Goal: Task Accomplishment & Management: Use online tool/utility

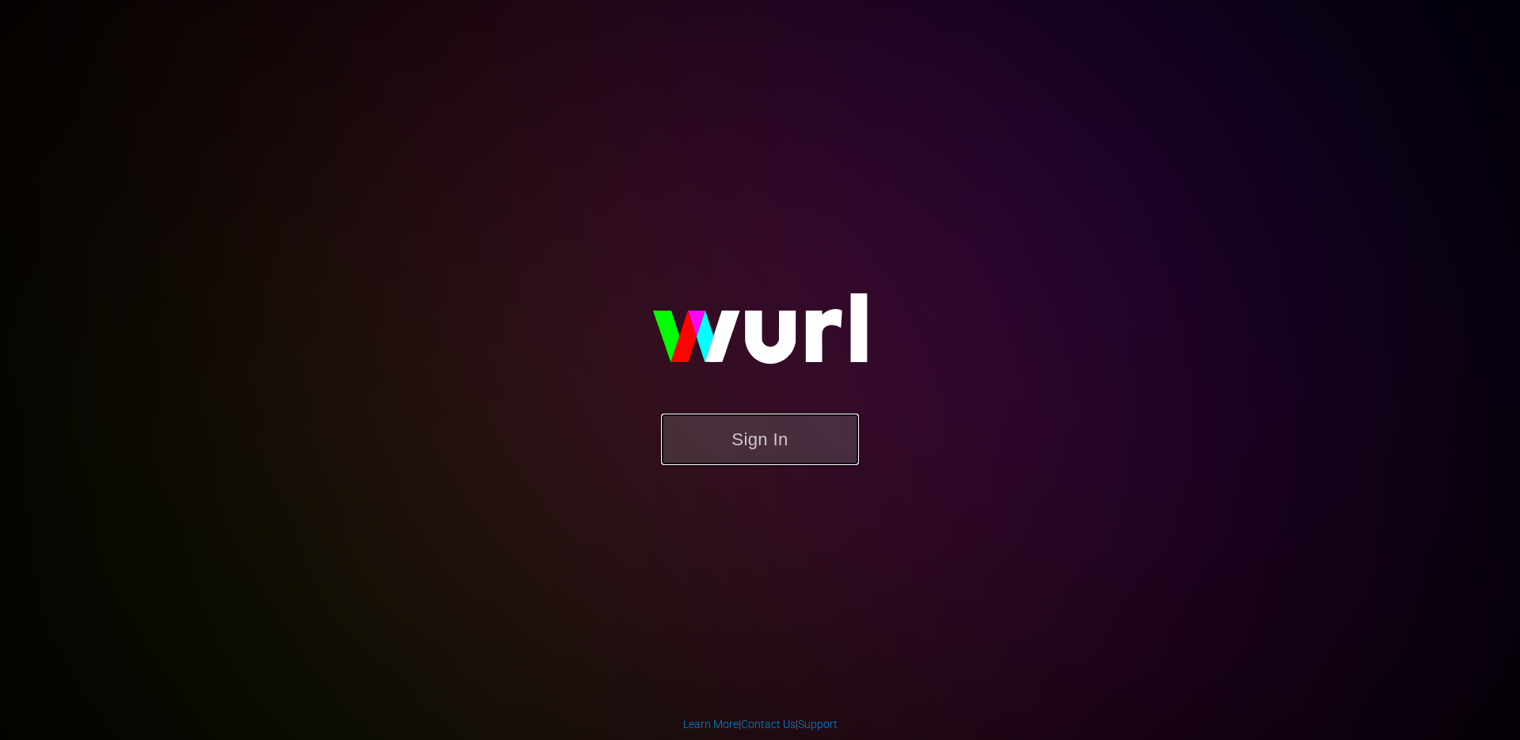
click at [730, 433] on button "Sign In" at bounding box center [760, 438] width 198 height 51
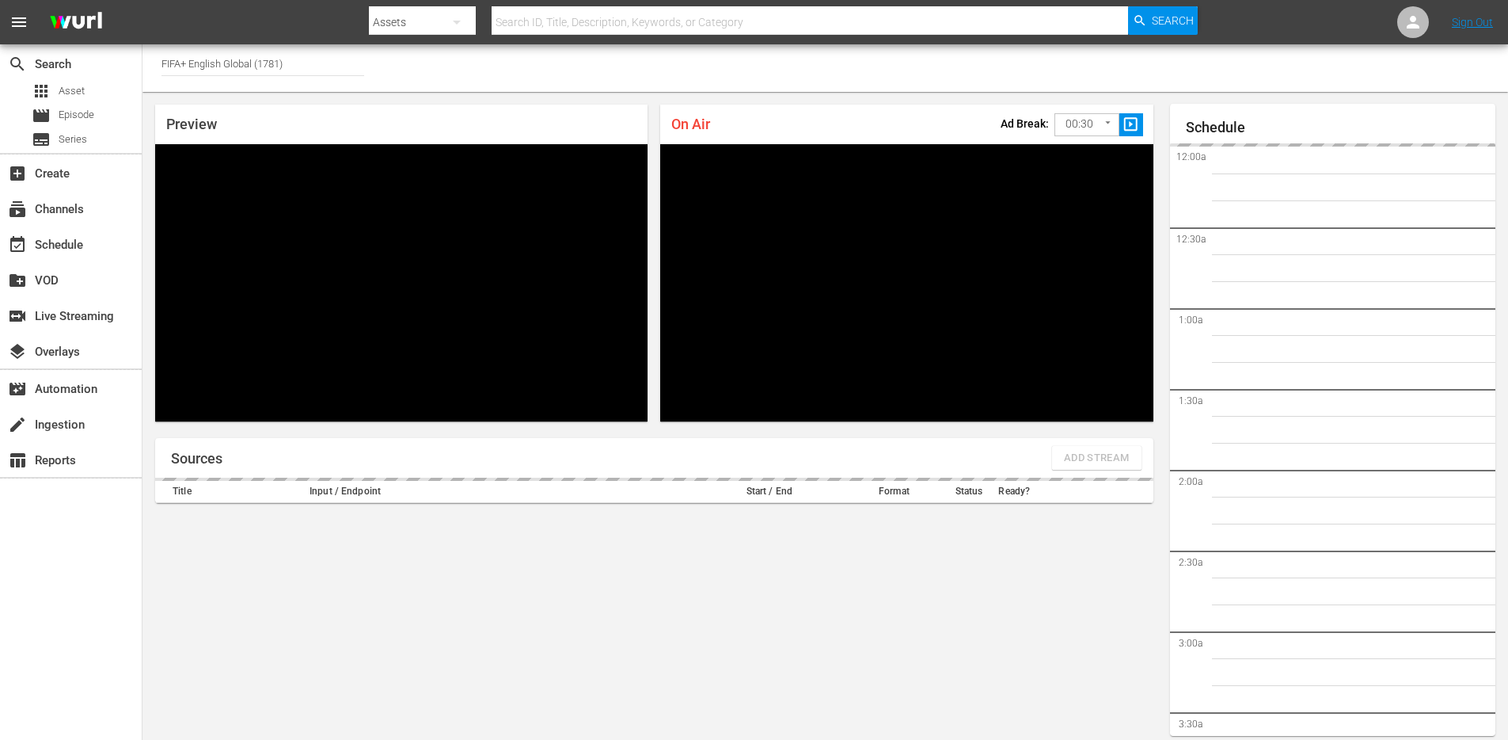
scroll to position [40, 0]
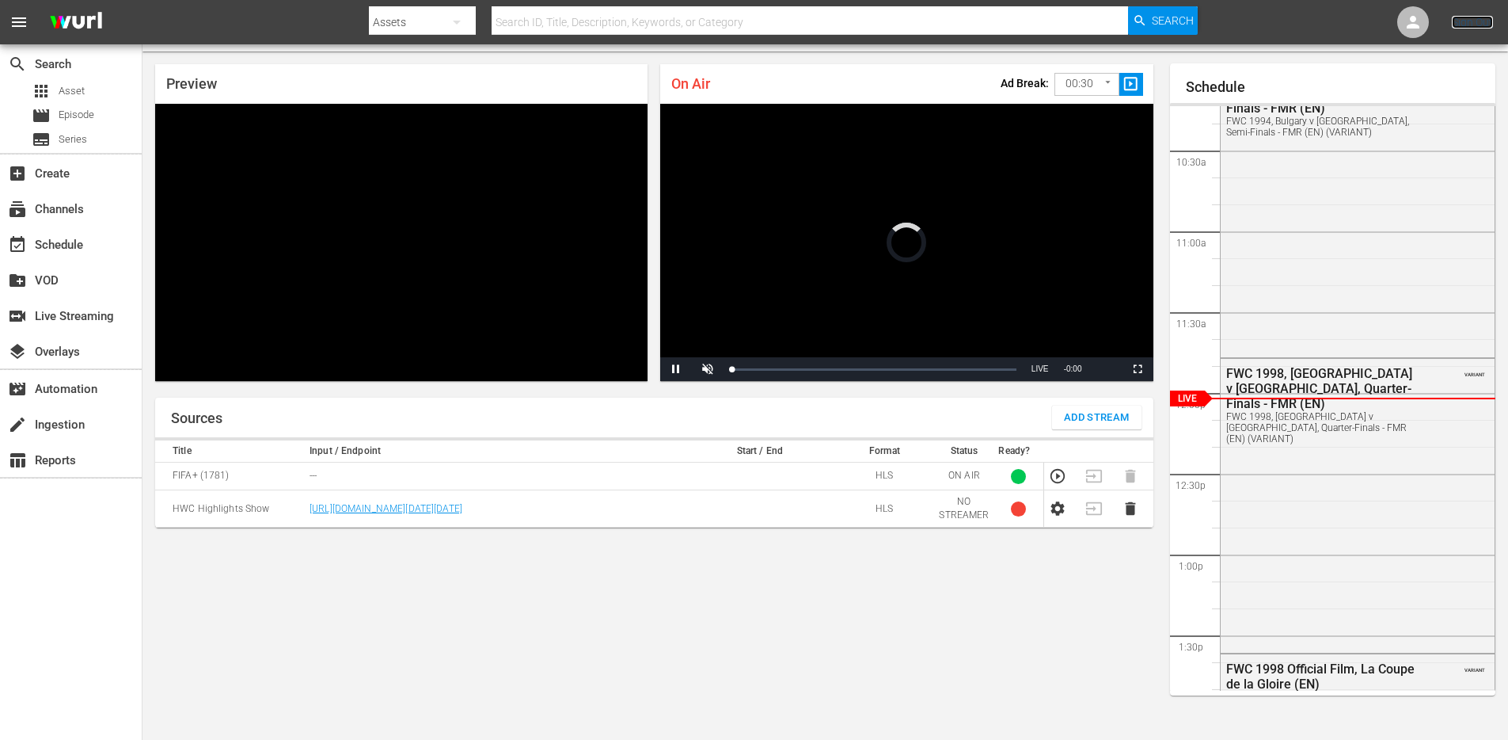
click at [1464, 25] on link "Sign Out" at bounding box center [1472, 22] width 41 height 13
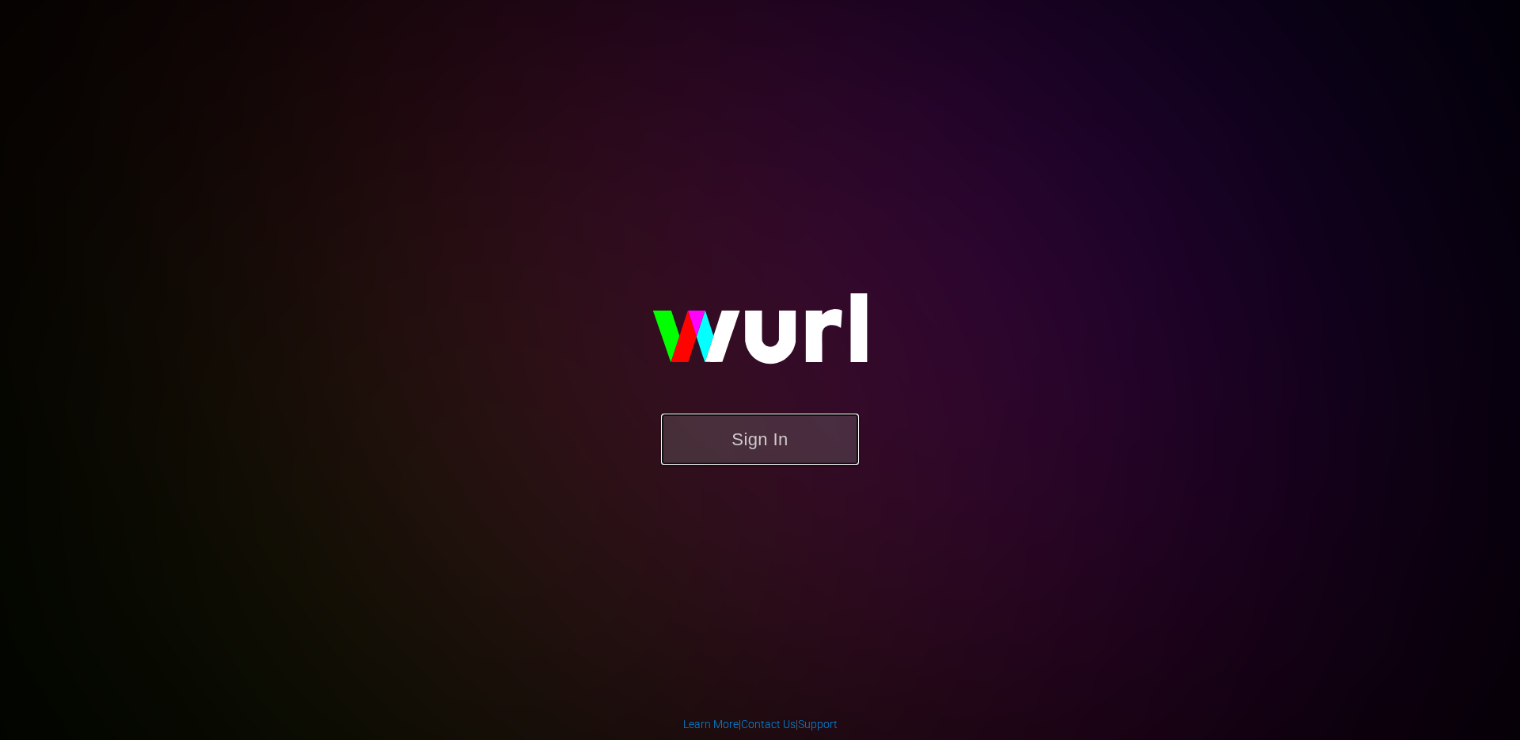
click at [744, 456] on button "Sign In" at bounding box center [760, 438] width 198 height 51
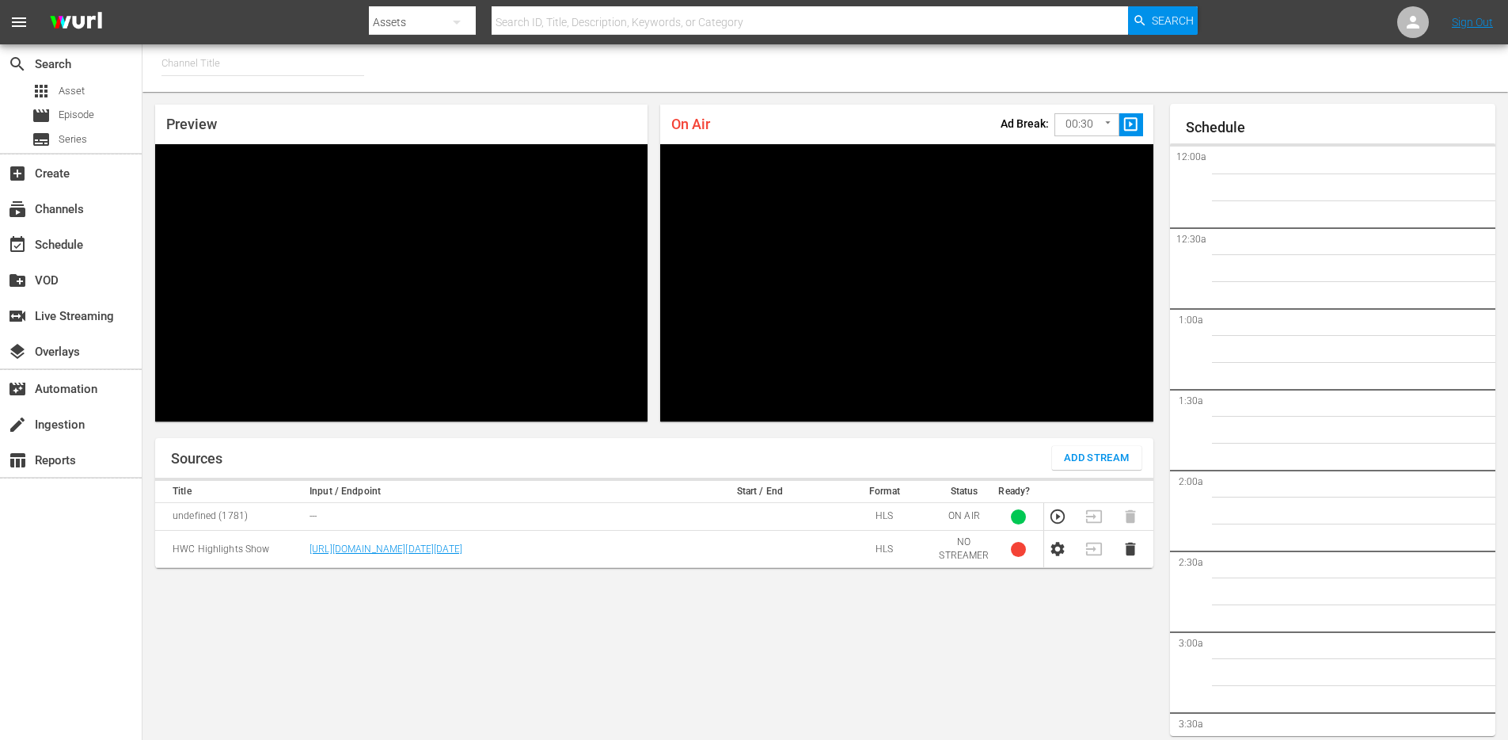
type input "FIFA+ English Global (1781)"
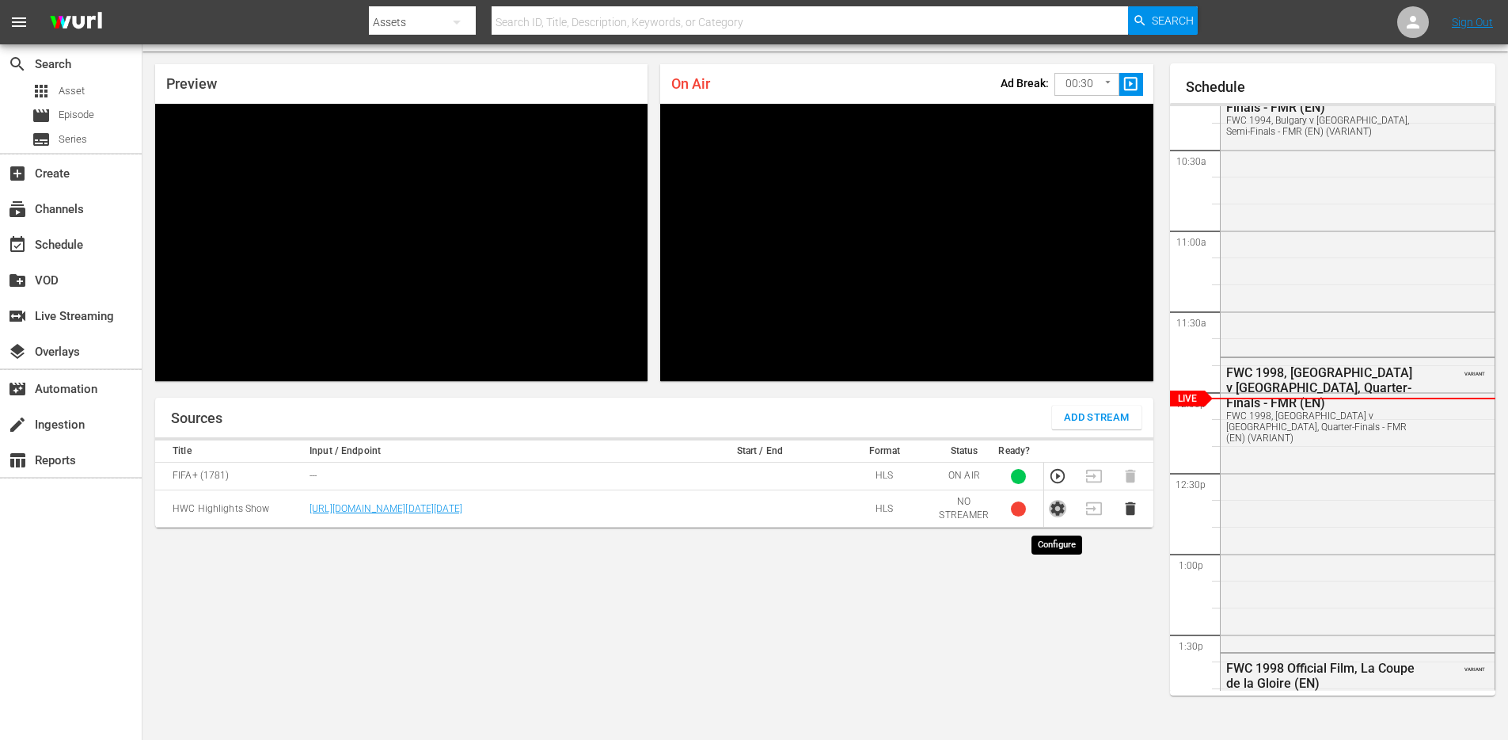
click at [1052, 517] on icon "button" at bounding box center [1057, 508] width 17 height 17
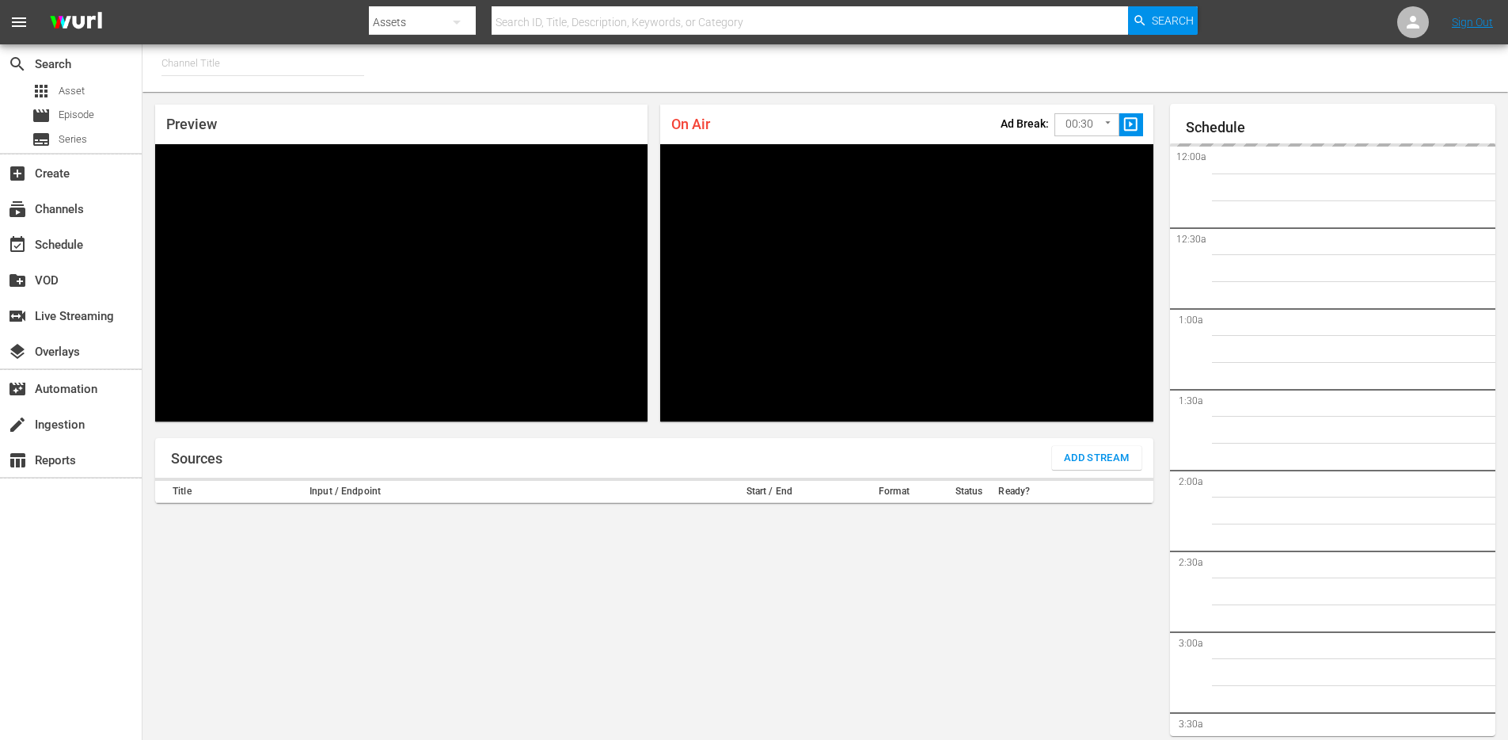
type input "FIFA+ French Local (1778)"
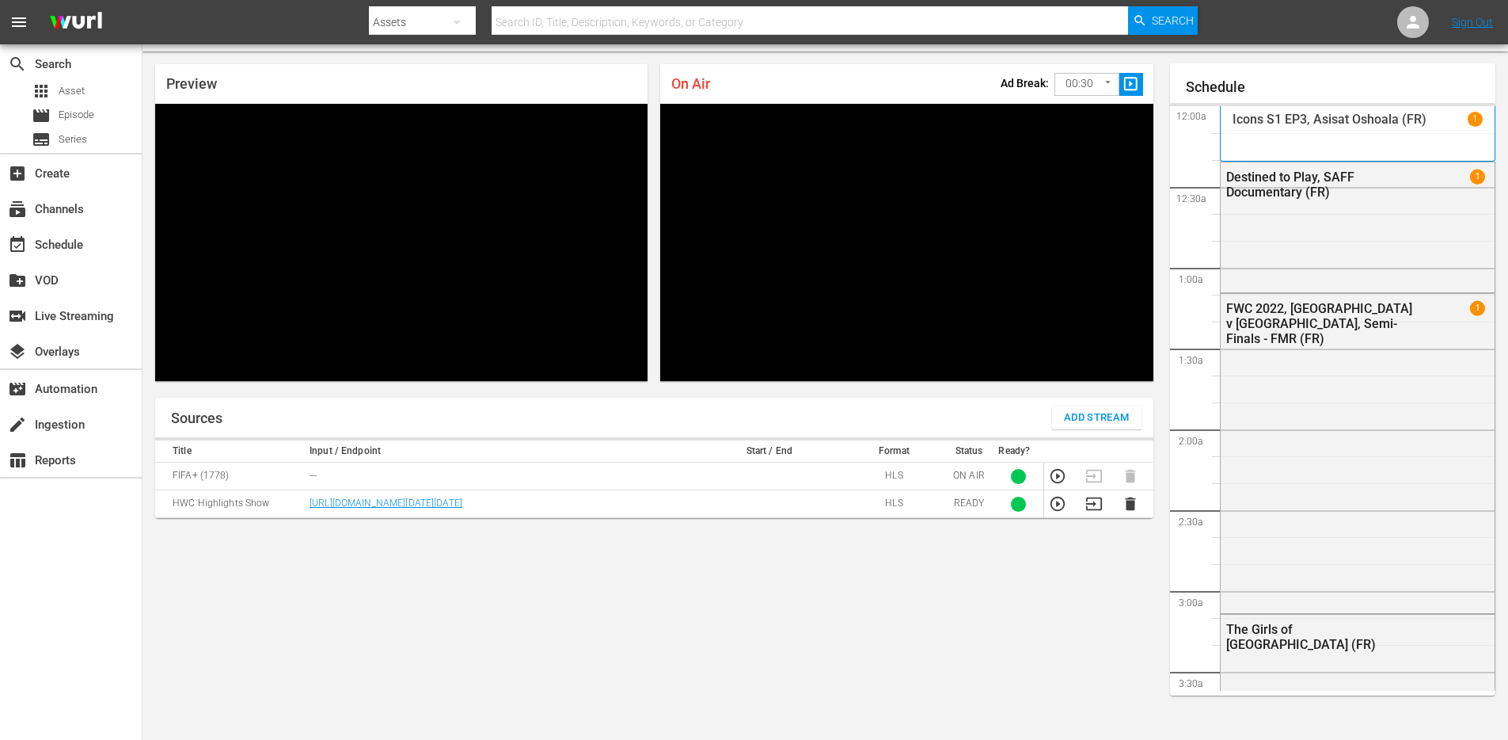
scroll to position [1653, 0]
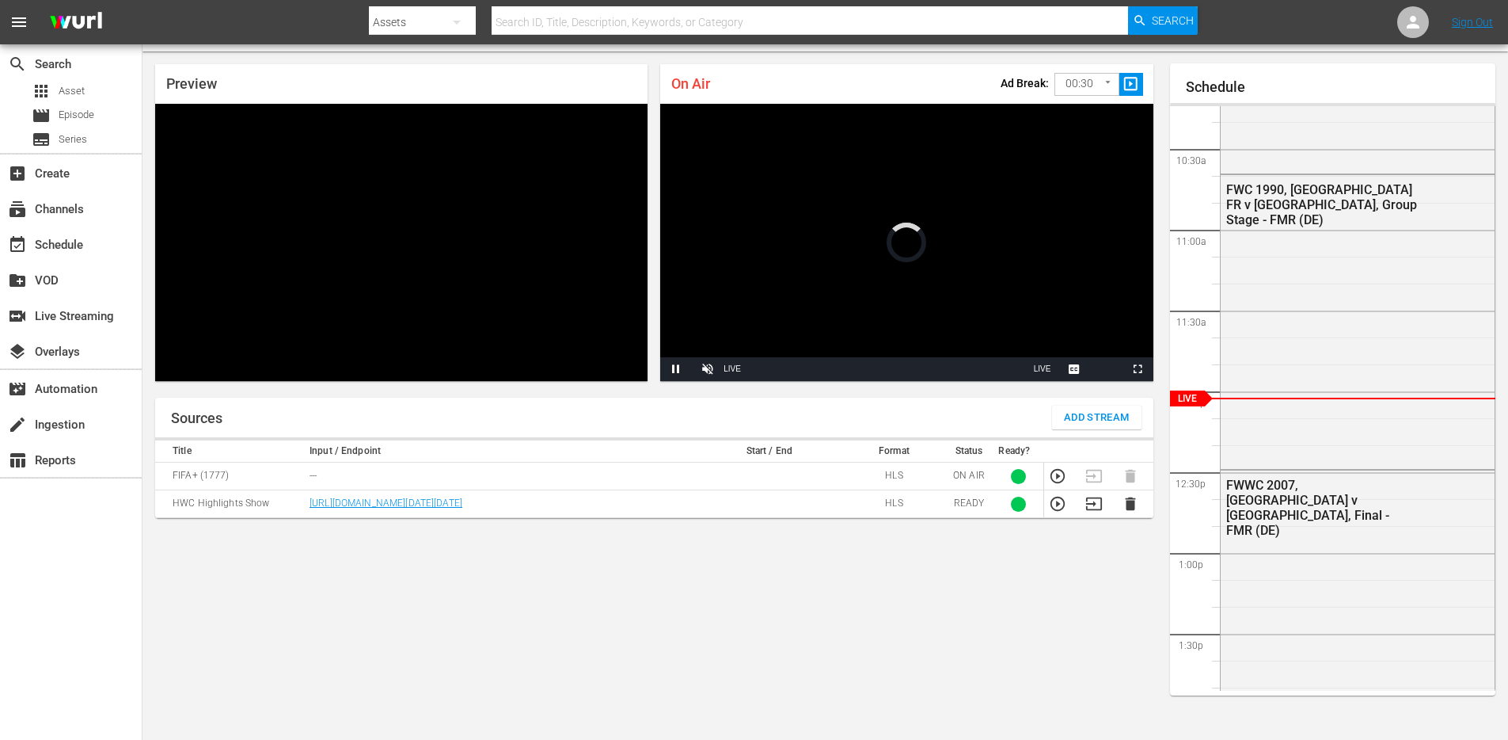
scroll to position [40, 0]
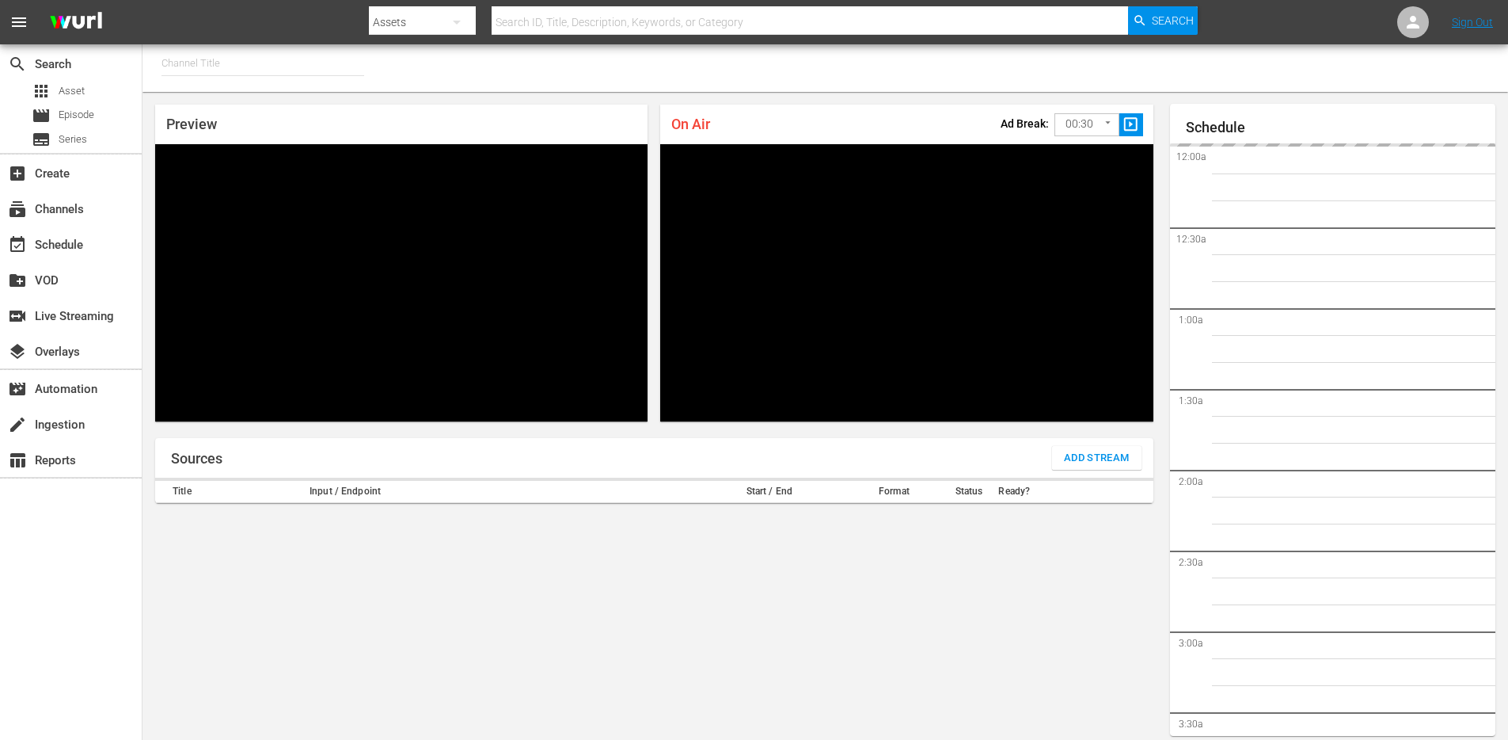
type input "FIFA+ Italian Local (1779)"
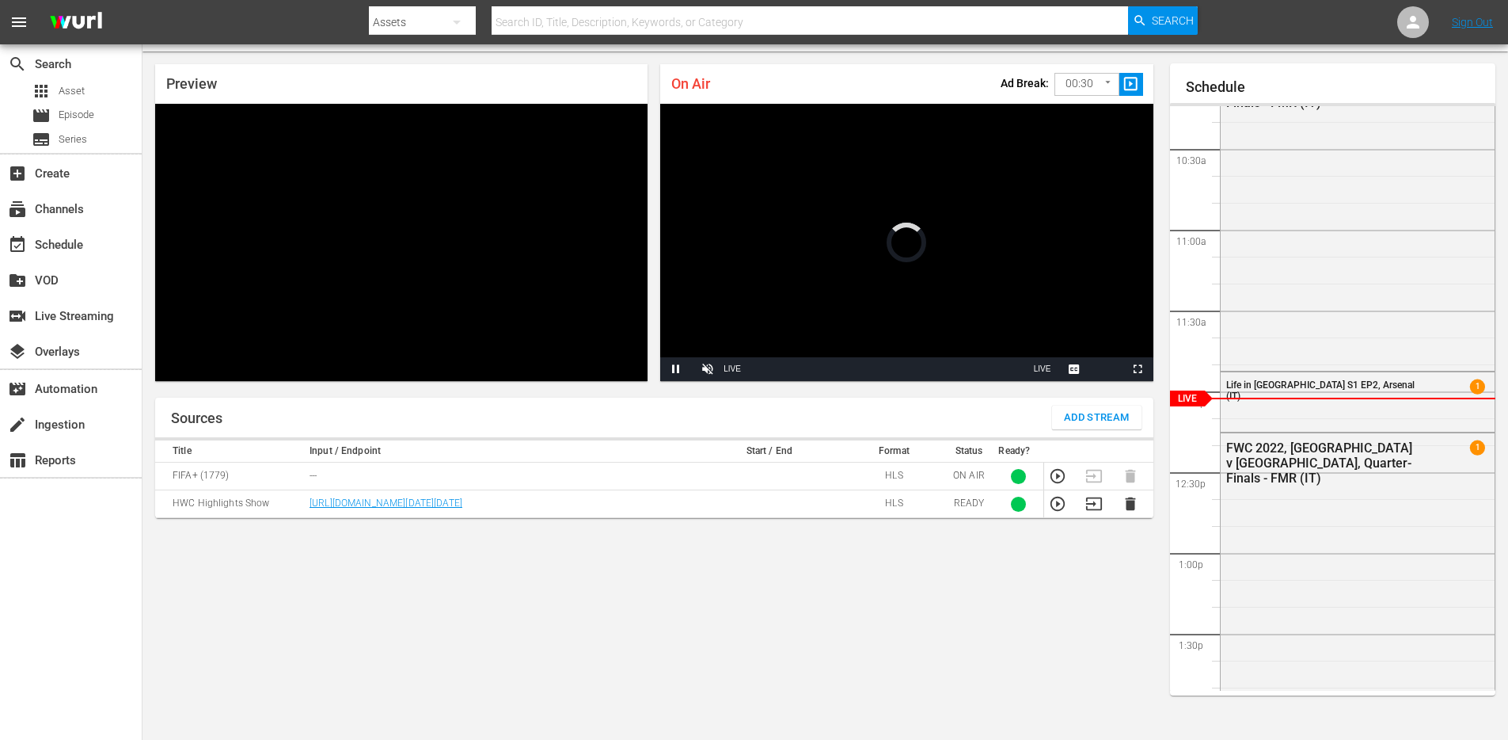
scroll to position [40, 0]
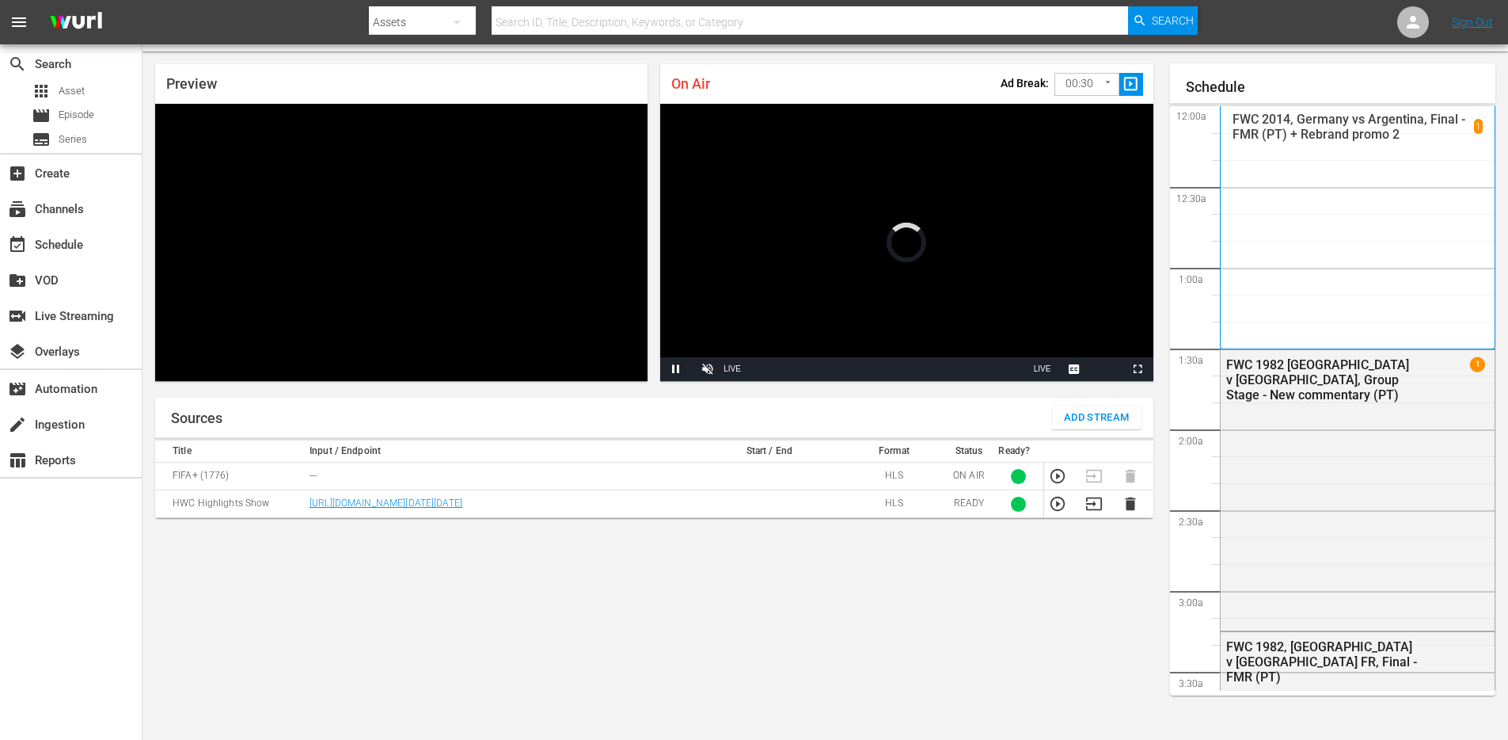
scroll to position [40, 0]
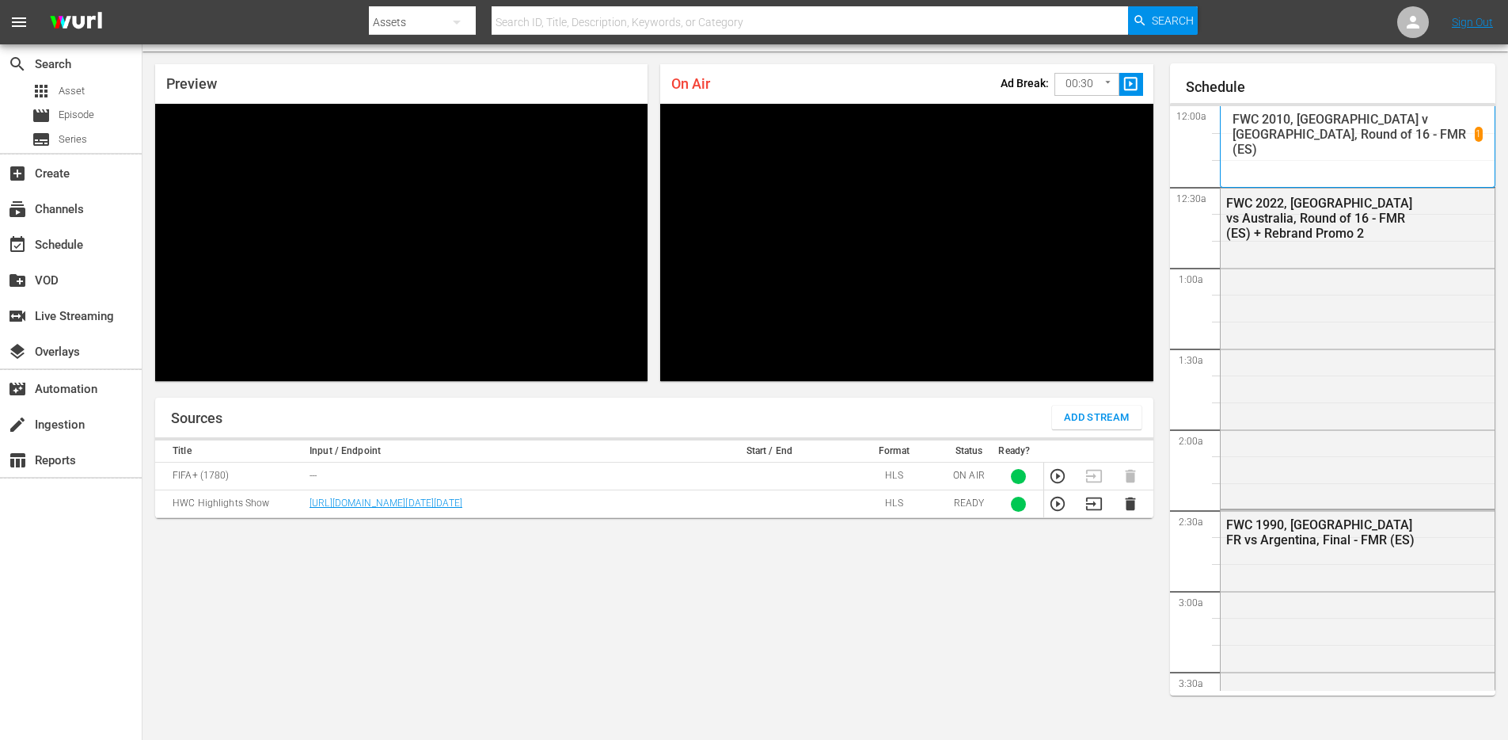
scroll to position [1654, 0]
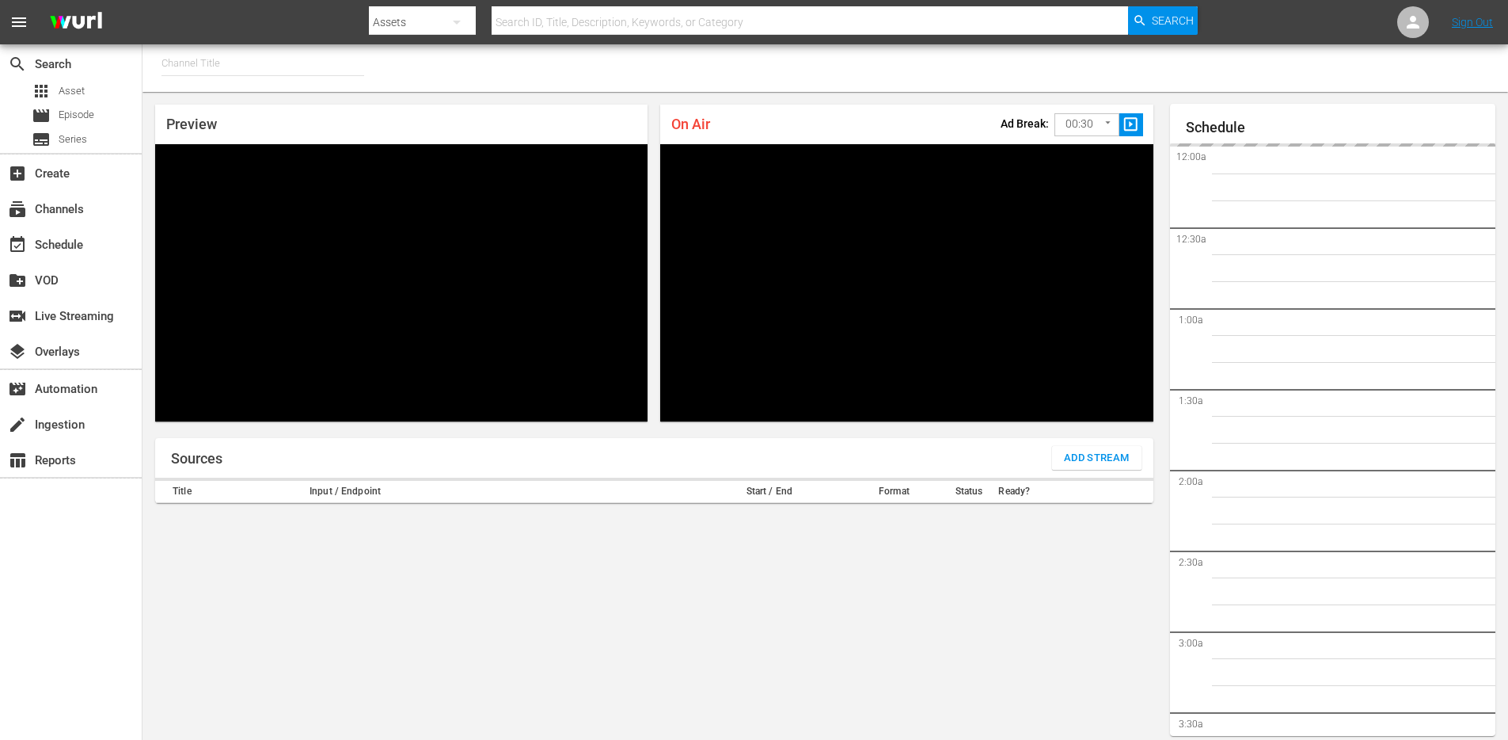
type input "FIFA+ [DEMOGRAPHIC_DATA]-Local-MX (1855)"
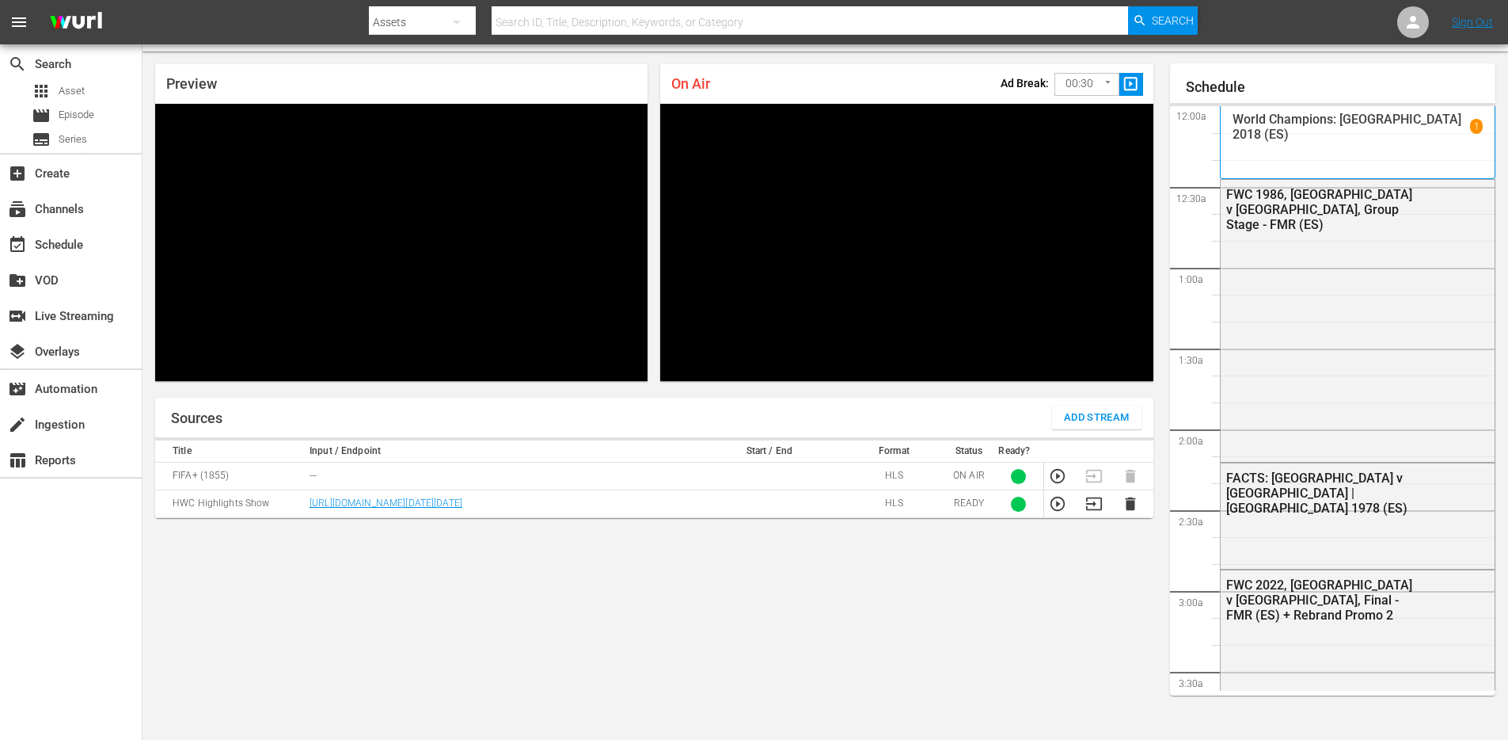
scroll to position [1654, 0]
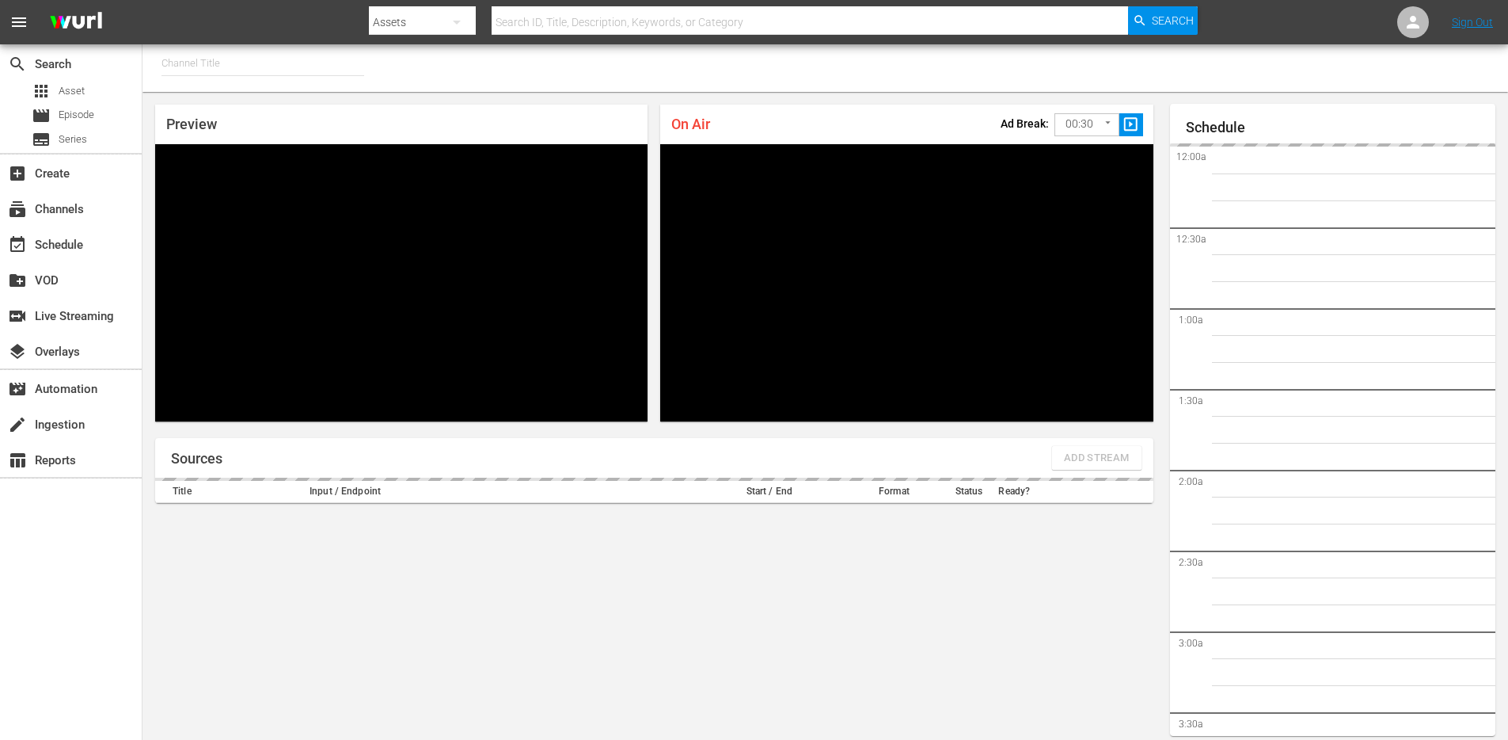
type input "FIFA+ English-Local-US (1854)"
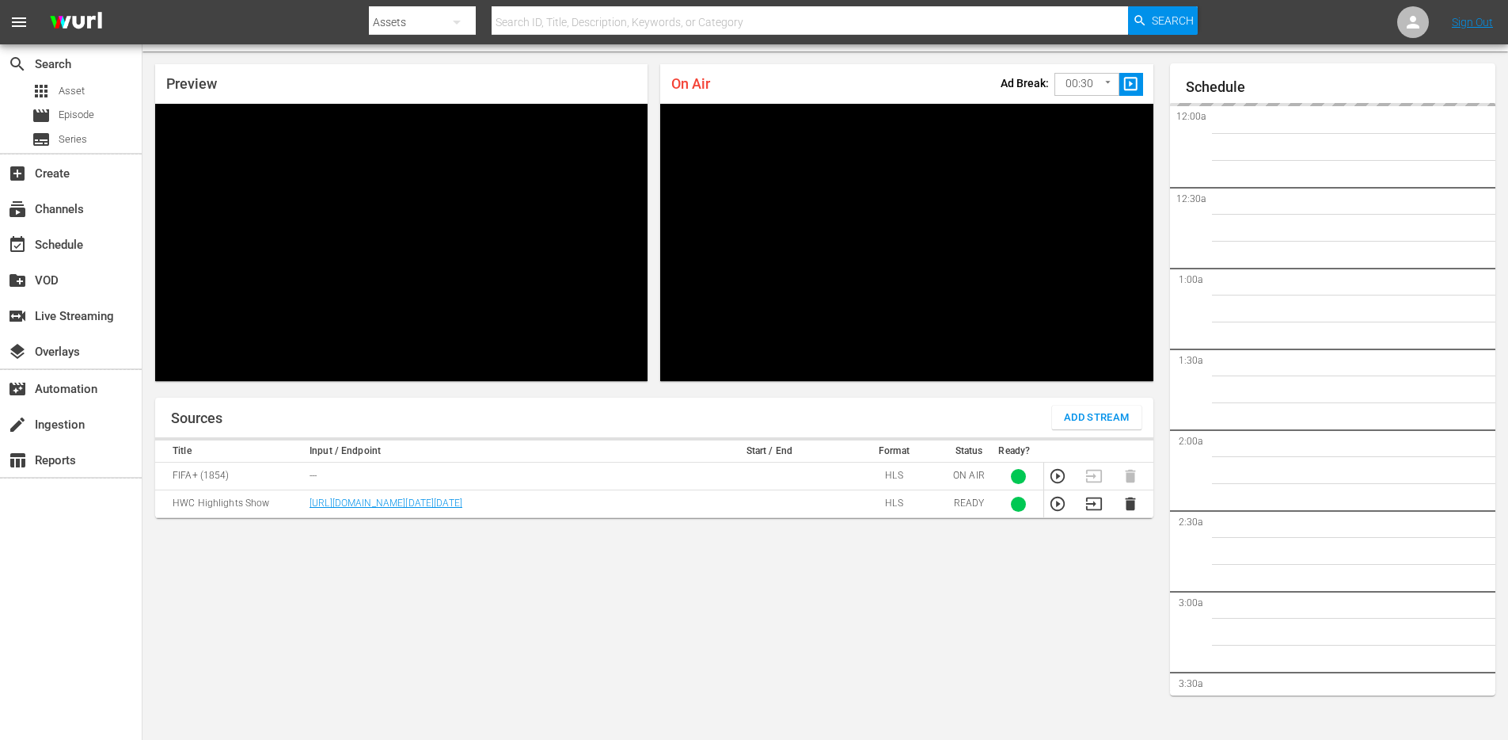
scroll to position [523, 0]
